Goal: Information Seeking & Learning: Understand process/instructions

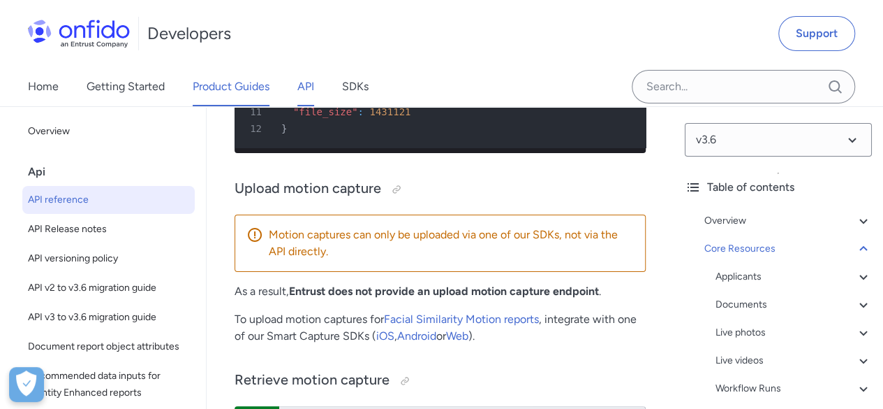
scroll to position [462, 0]
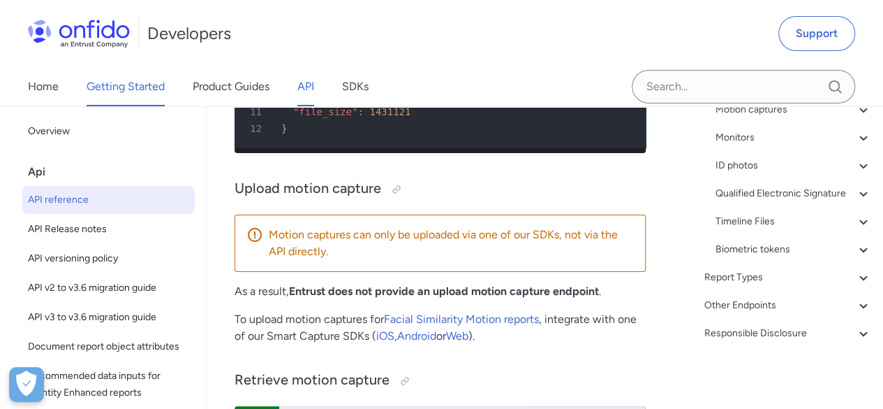
click at [133, 80] on link "Getting Started" at bounding box center [126, 86] width 78 height 39
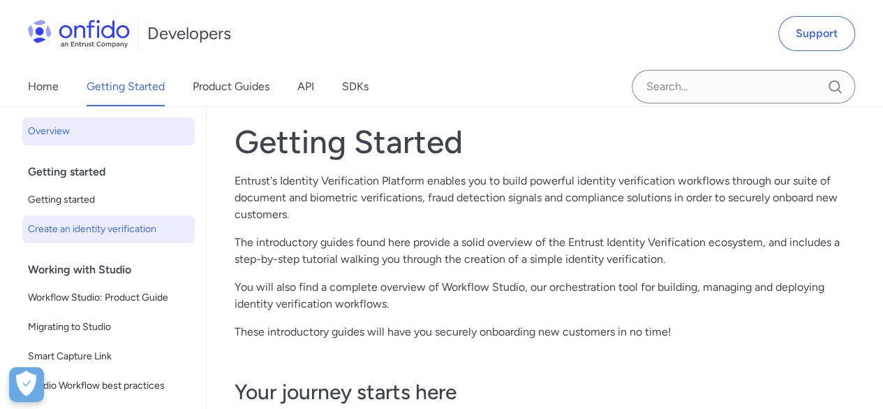
click at [84, 232] on span "Create an identity verification" at bounding box center [108, 229] width 161 height 17
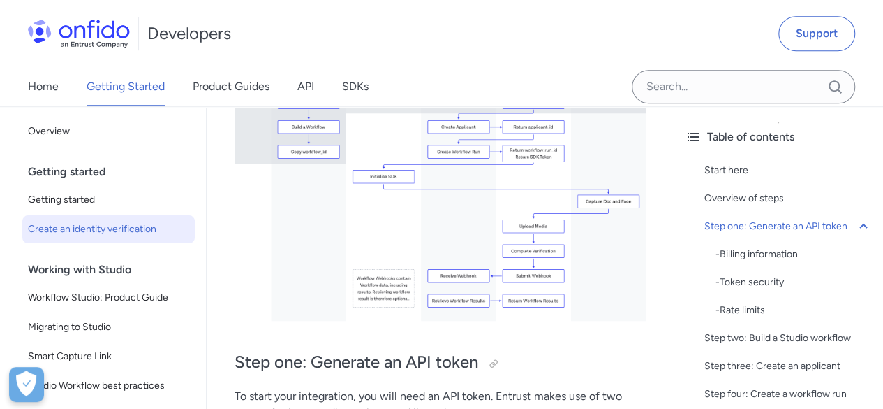
scroll to position [279, 0]
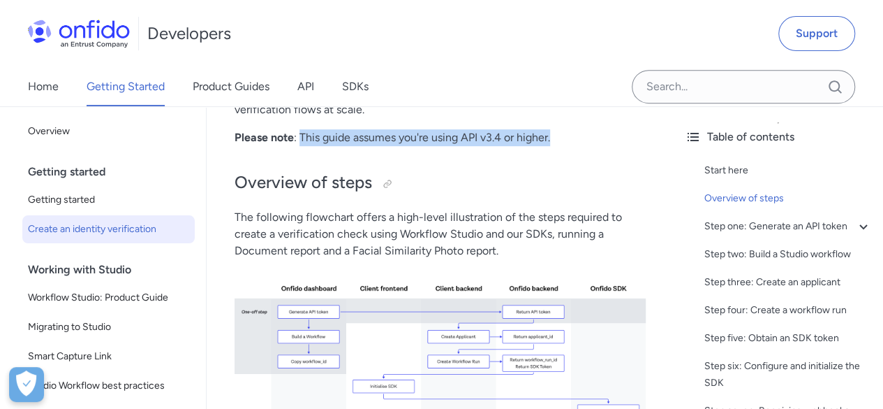
drag, startPoint x: 298, startPoint y: 133, endPoint x: 554, endPoint y: 139, distance: 255.6
click at [554, 139] on p "Please note : This guide assumes you're using API v3.4 or higher." at bounding box center [440, 137] width 411 height 17
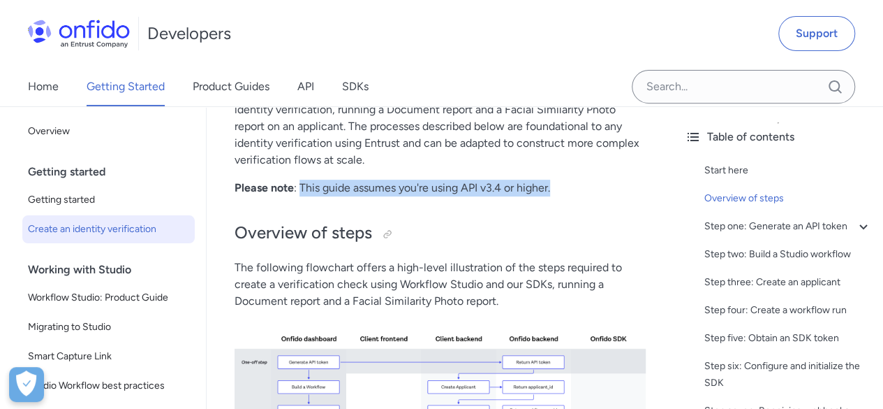
scroll to position [209, 0]
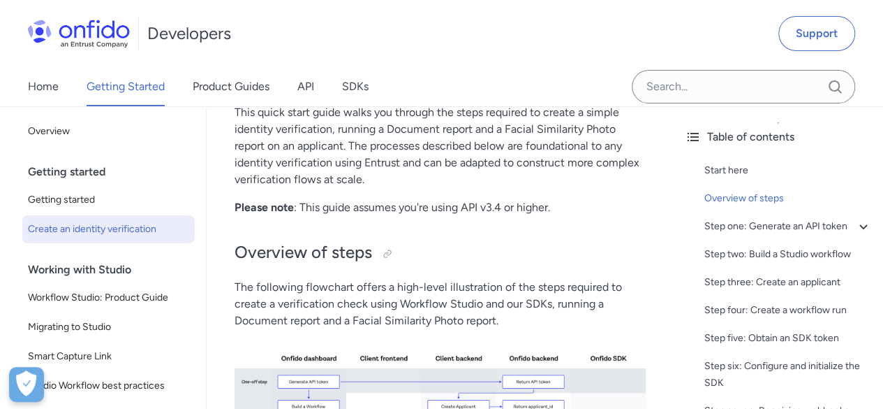
click at [542, 168] on p "This quick start guide walks you through the steps required to create a simple …" at bounding box center [440, 146] width 411 height 84
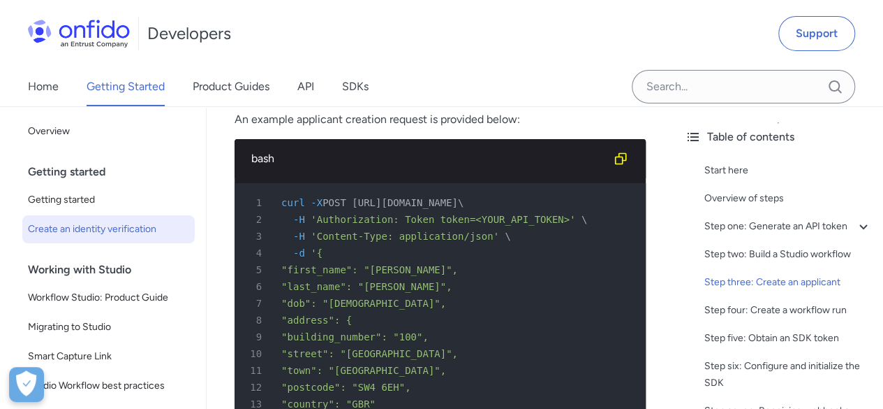
scroll to position [2514, 0]
